Goal: Obtain resource: Download file/media

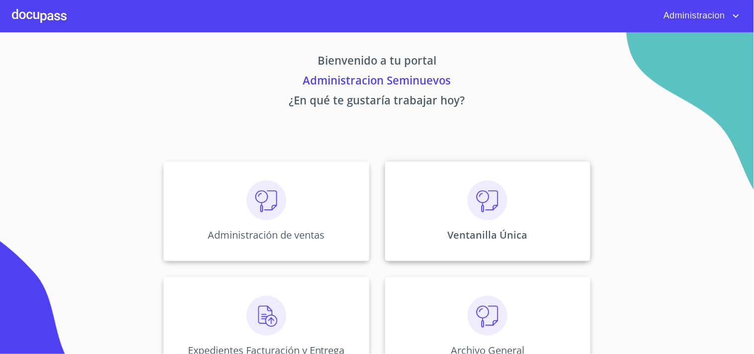
click at [485, 217] on img at bounding box center [488, 200] width 40 height 40
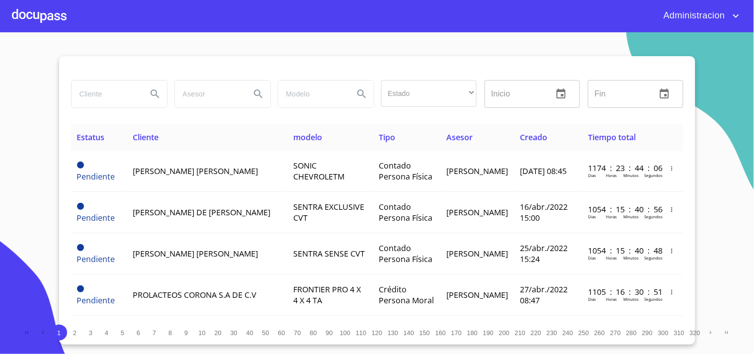
click at [93, 91] on input "search" at bounding box center [106, 94] width 68 height 27
type input "XANIC"
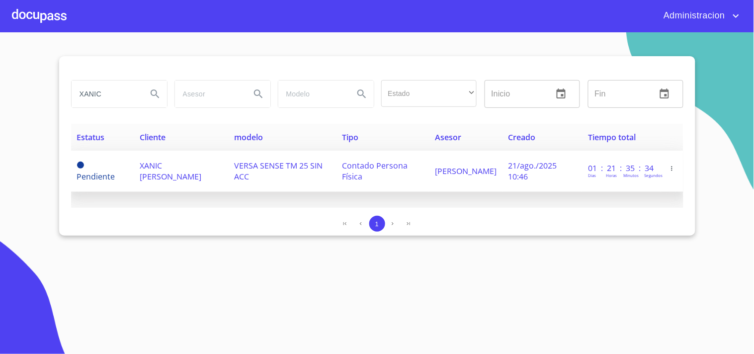
click at [172, 171] on span "XANIC [PERSON_NAME]" at bounding box center [171, 171] width 62 height 22
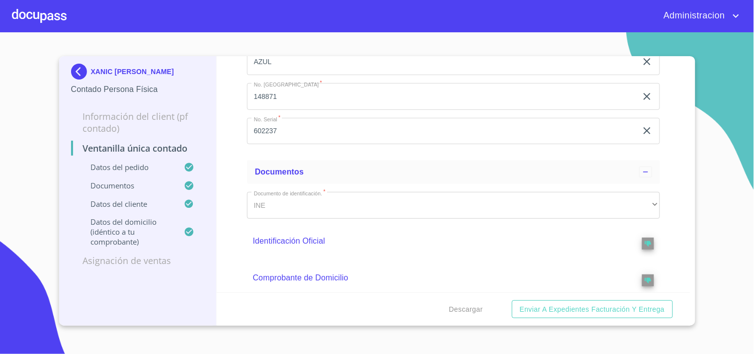
scroll to position [221, 0]
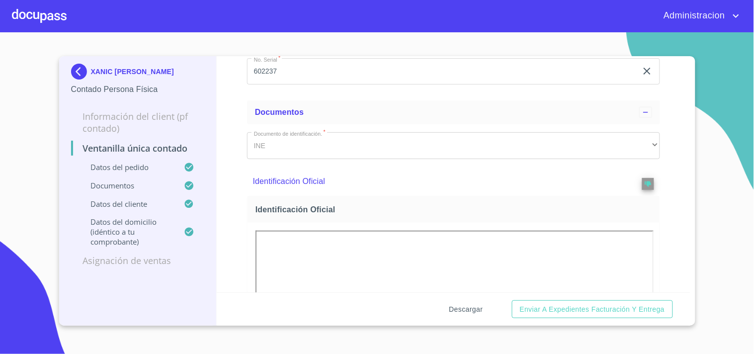
click at [463, 308] on span "Descargar" at bounding box center [466, 309] width 34 height 12
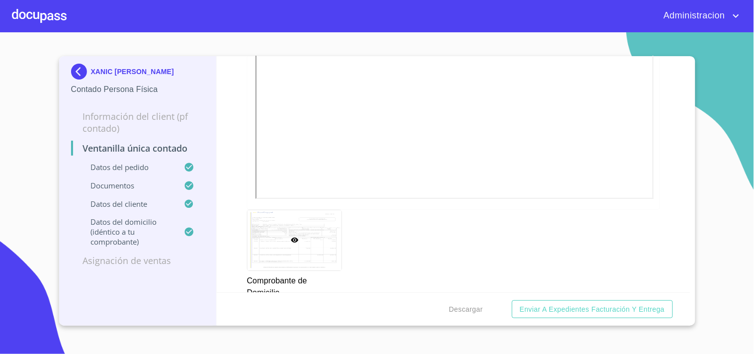
scroll to position [828, 0]
click at [122, 68] on p "XANIC [PERSON_NAME]" at bounding box center [132, 72] width 83 height 8
